Goal: Use online tool/utility

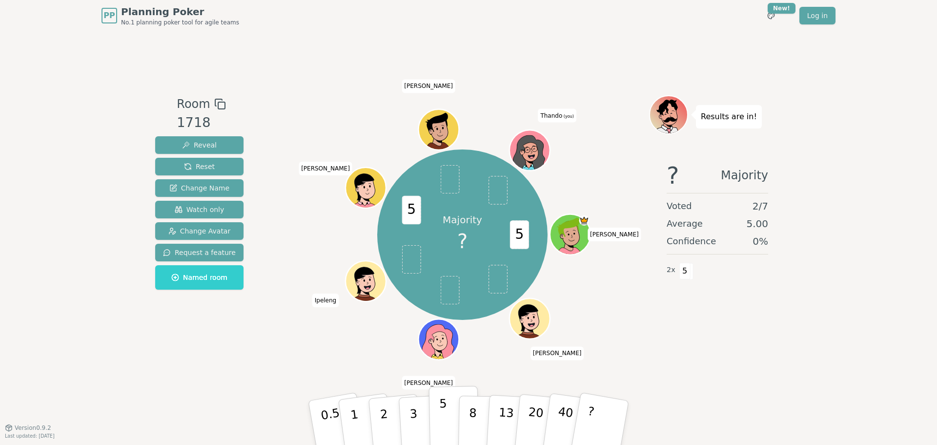
click at [441, 268] on p "5" at bounding box center [443, 422] width 8 height 53
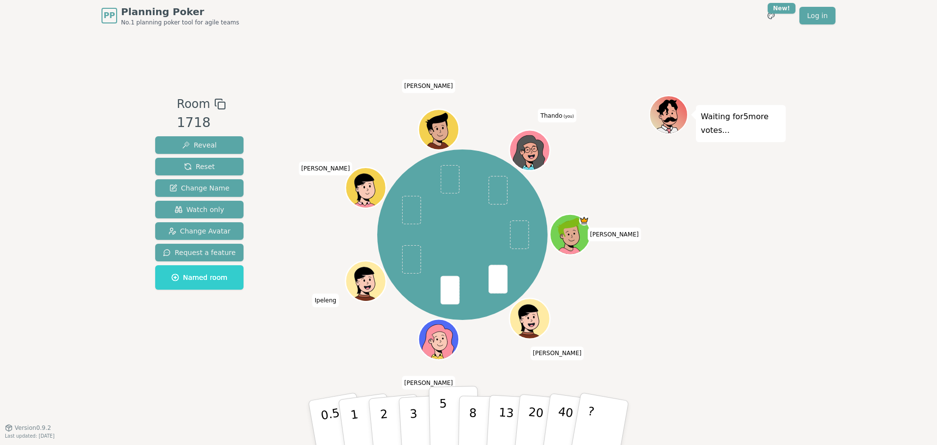
click at [439, 268] on button "5" at bounding box center [454, 422] width 50 height 74
click at [389, 268] on button "2" at bounding box center [395, 423] width 56 height 78
click at [413, 268] on p "3" at bounding box center [414, 423] width 11 height 53
click at [412, 268] on p "3" at bounding box center [414, 423] width 11 height 53
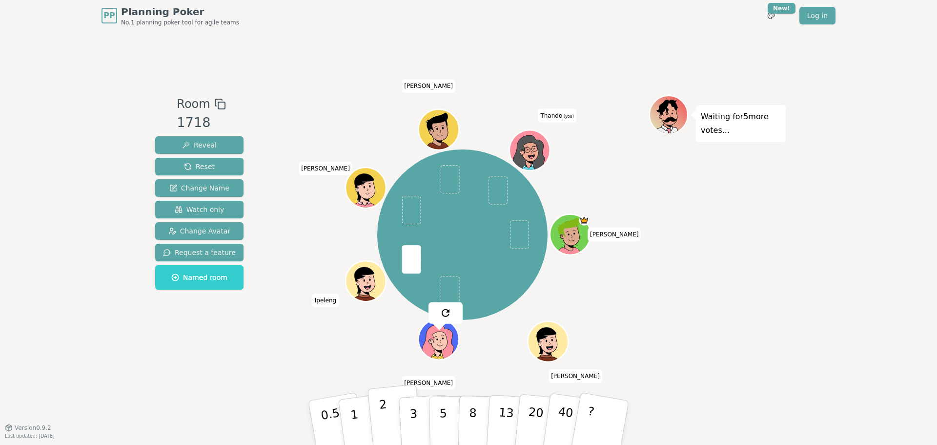
click at [389, 268] on button "2" at bounding box center [395, 423] width 56 height 78
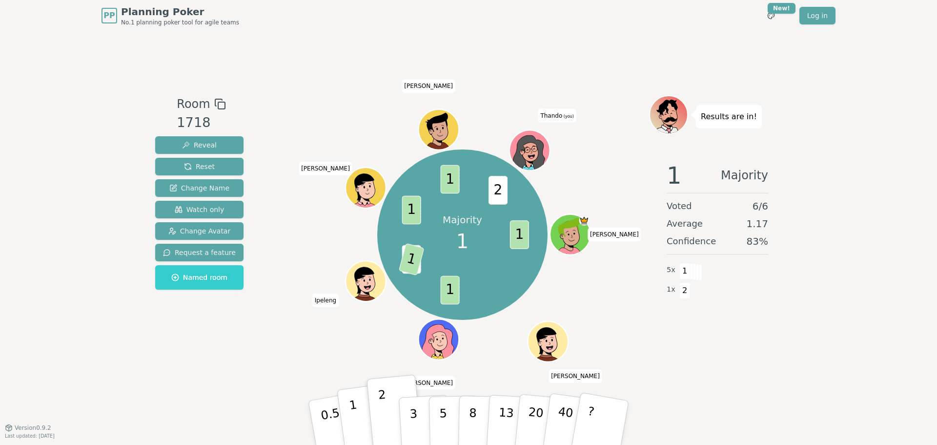
click at [361, 268] on button "1" at bounding box center [366, 422] width 58 height 79
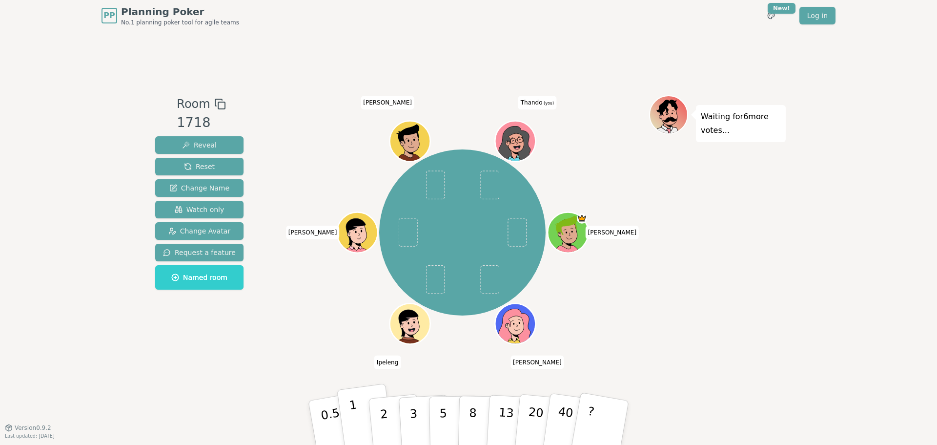
click at [360, 268] on button "1" at bounding box center [366, 422] width 58 height 79
click at [381, 268] on p "2" at bounding box center [385, 423] width 13 height 53
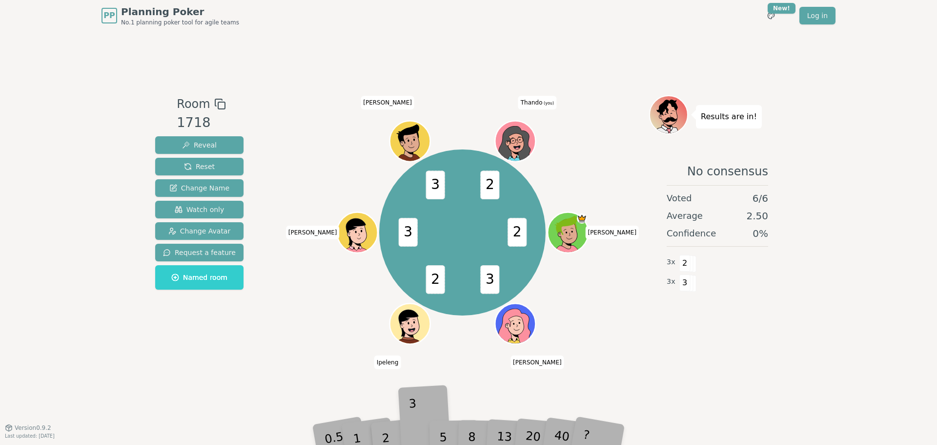
click at [411, 268] on div "3" at bounding box center [424, 423] width 31 height 36
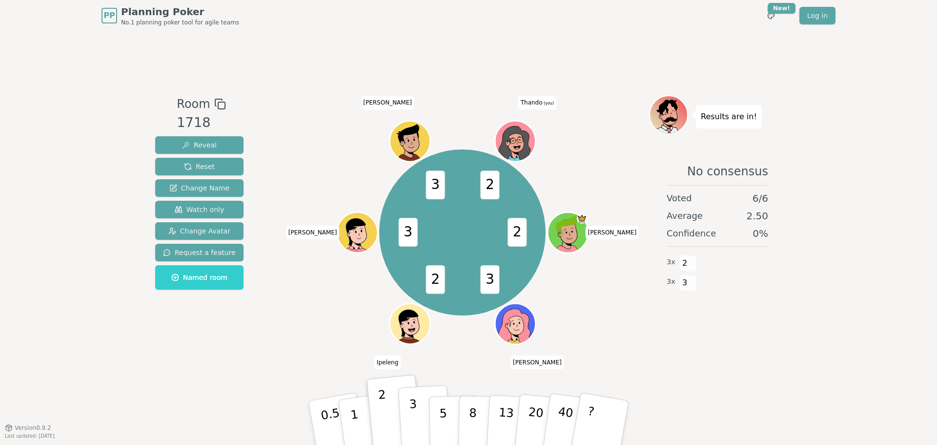
click at [413, 268] on p "3" at bounding box center [414, 423] width 11 height 53
